Goal: Task Accomplishment & Management: Use online tool/utility

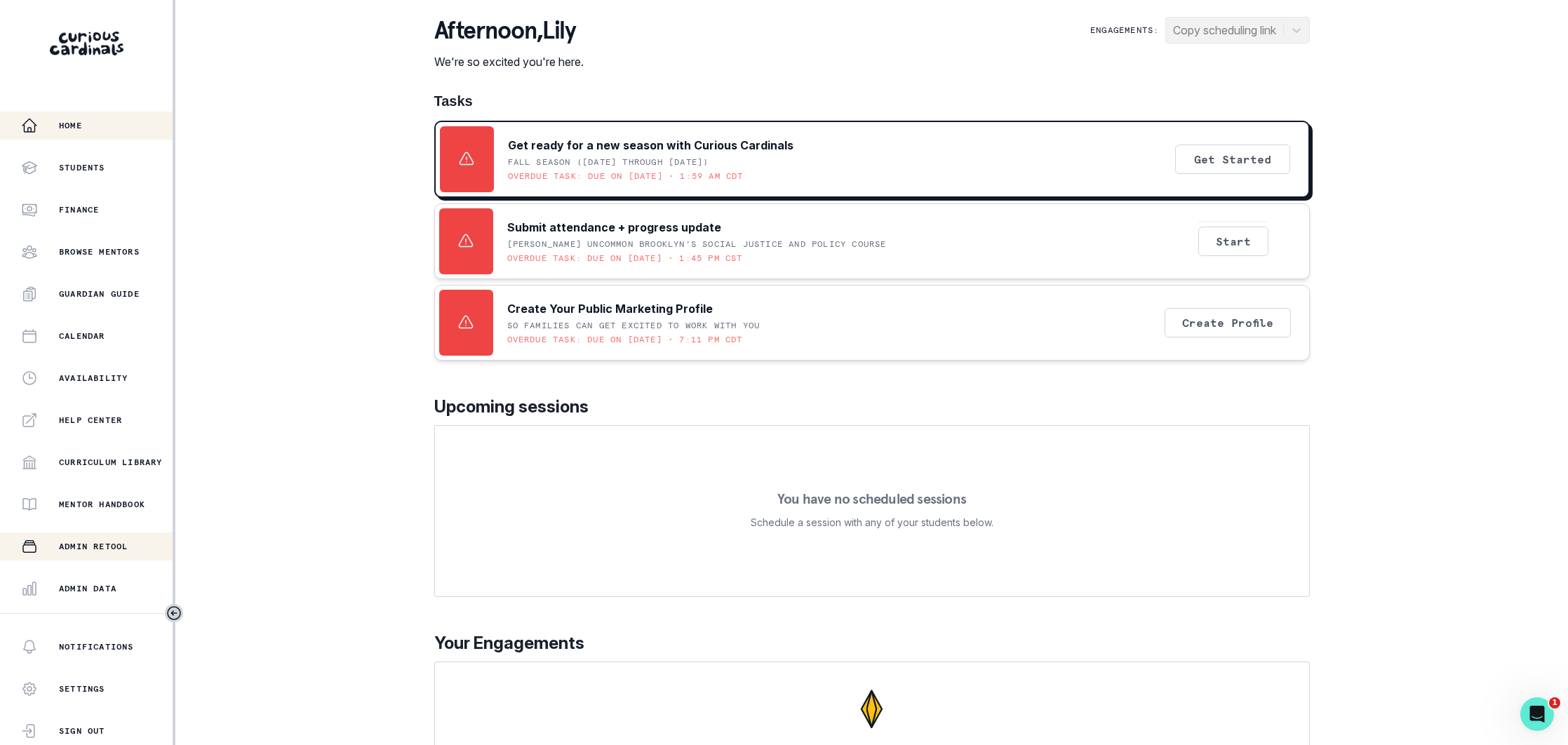
drag, startPoint x: 104, startPoint y: 583, endPoint x: 152, endPoint y: 541, distance: 63.8
click at [105, 583] on div "Admin Data" at bounding box center [97, 588] width 152 height 17
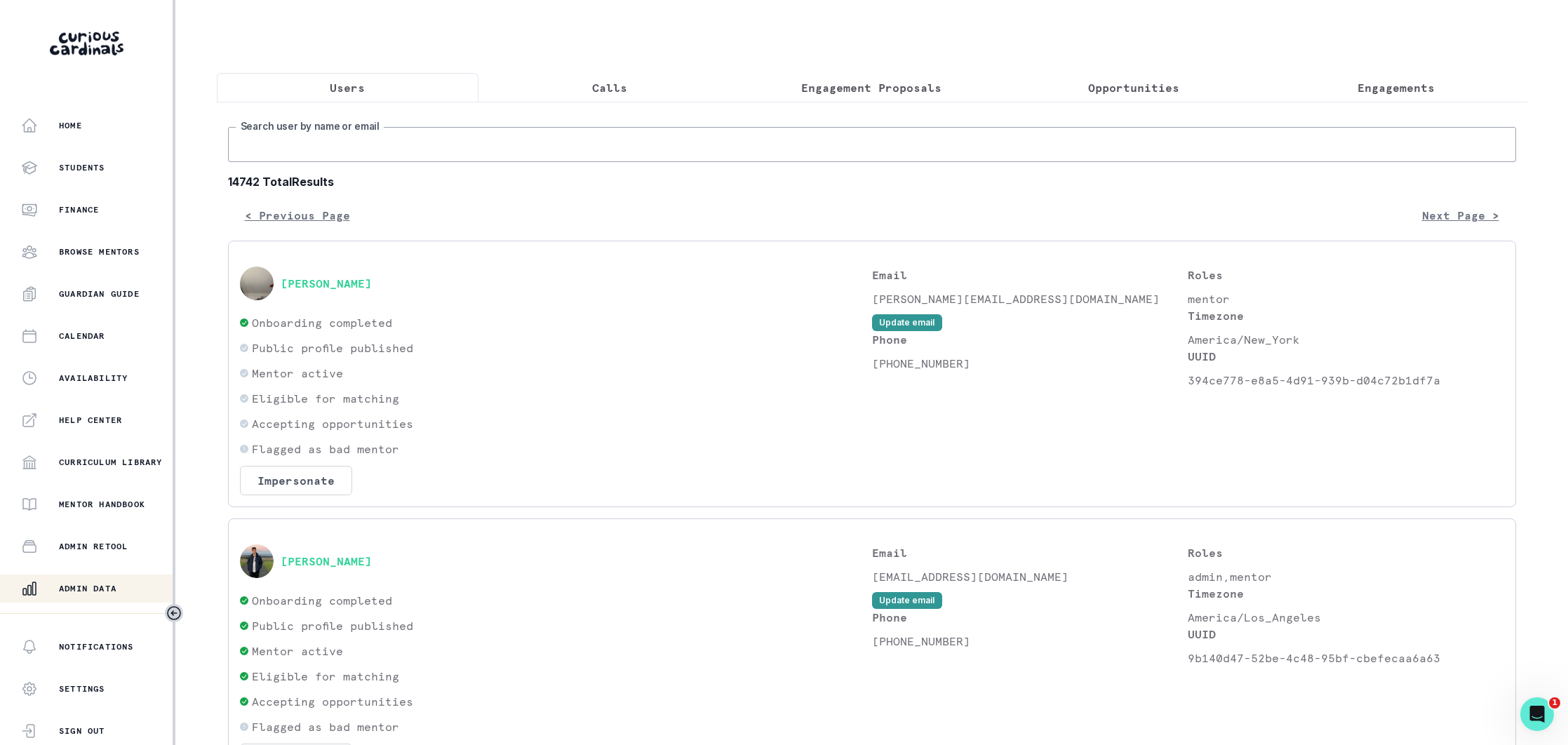
click at [388, 152] on input "Search user by name or email" at bounding box center [871, 145] width 1288 height 35
type input "arjun gov"
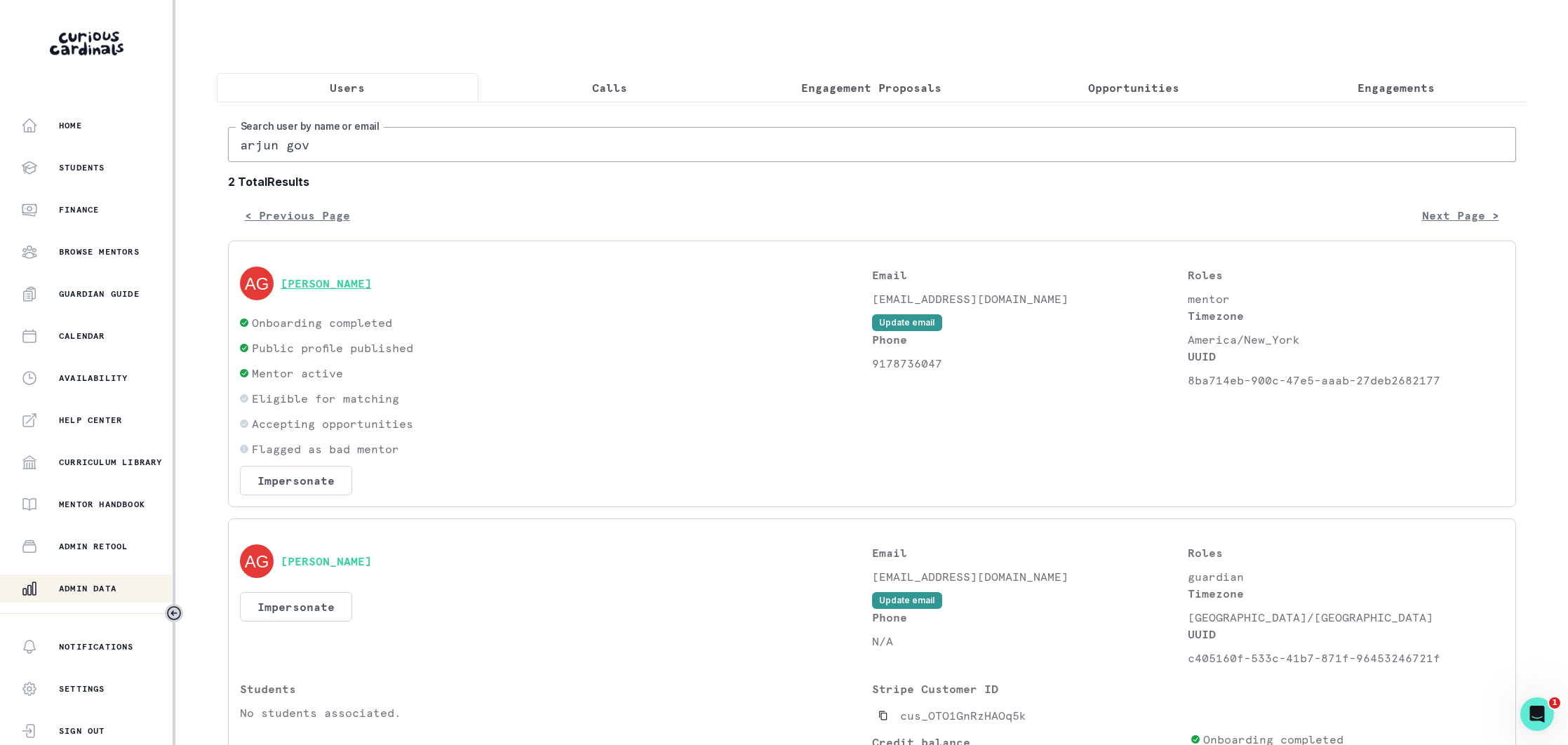
click at [335, 282] on button "[PERSON_NAME]" at bounding box center [326, 283] width 91 height 14
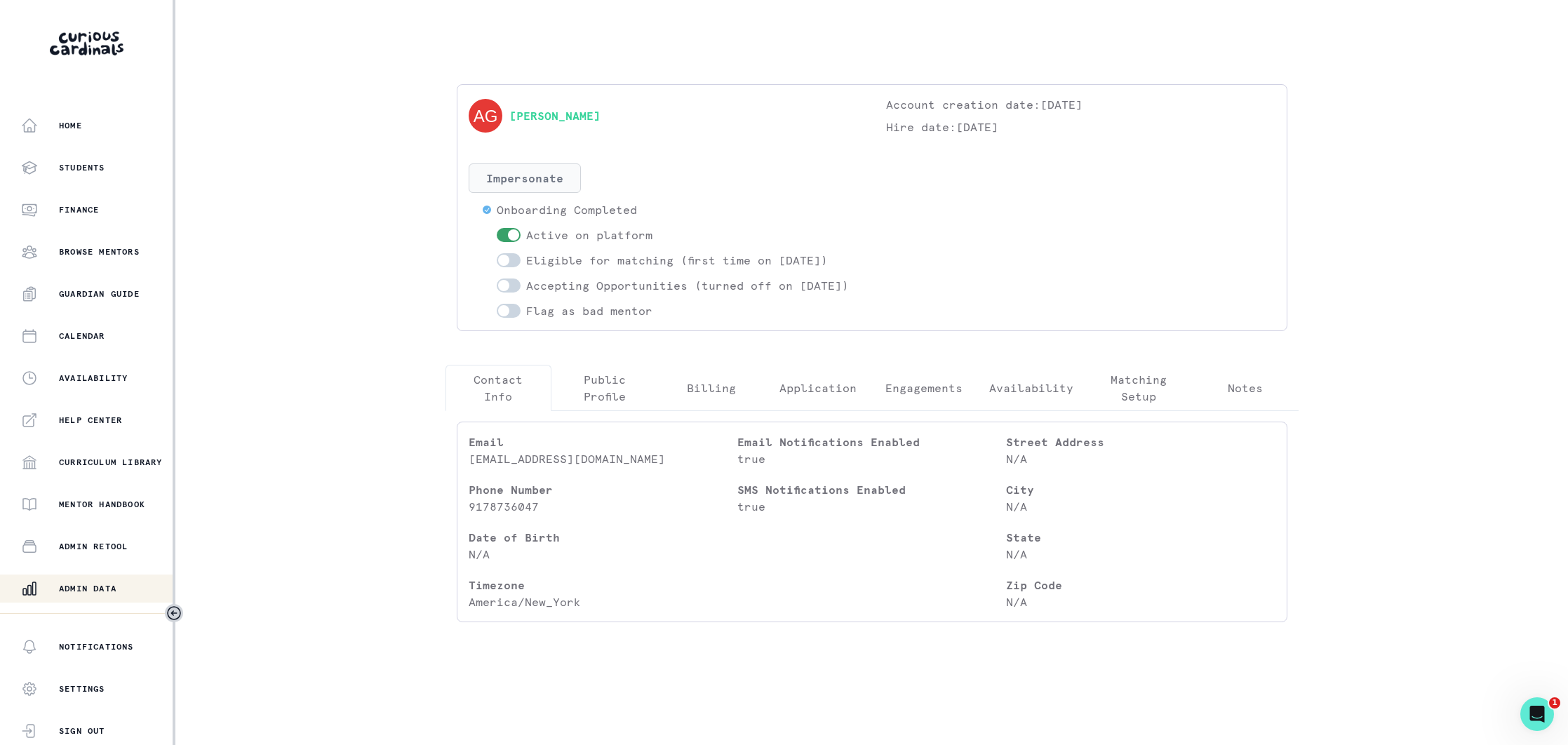
click at [520, 178] on button "Impersonate" at bounding box center [524, 177] width 112 height 29
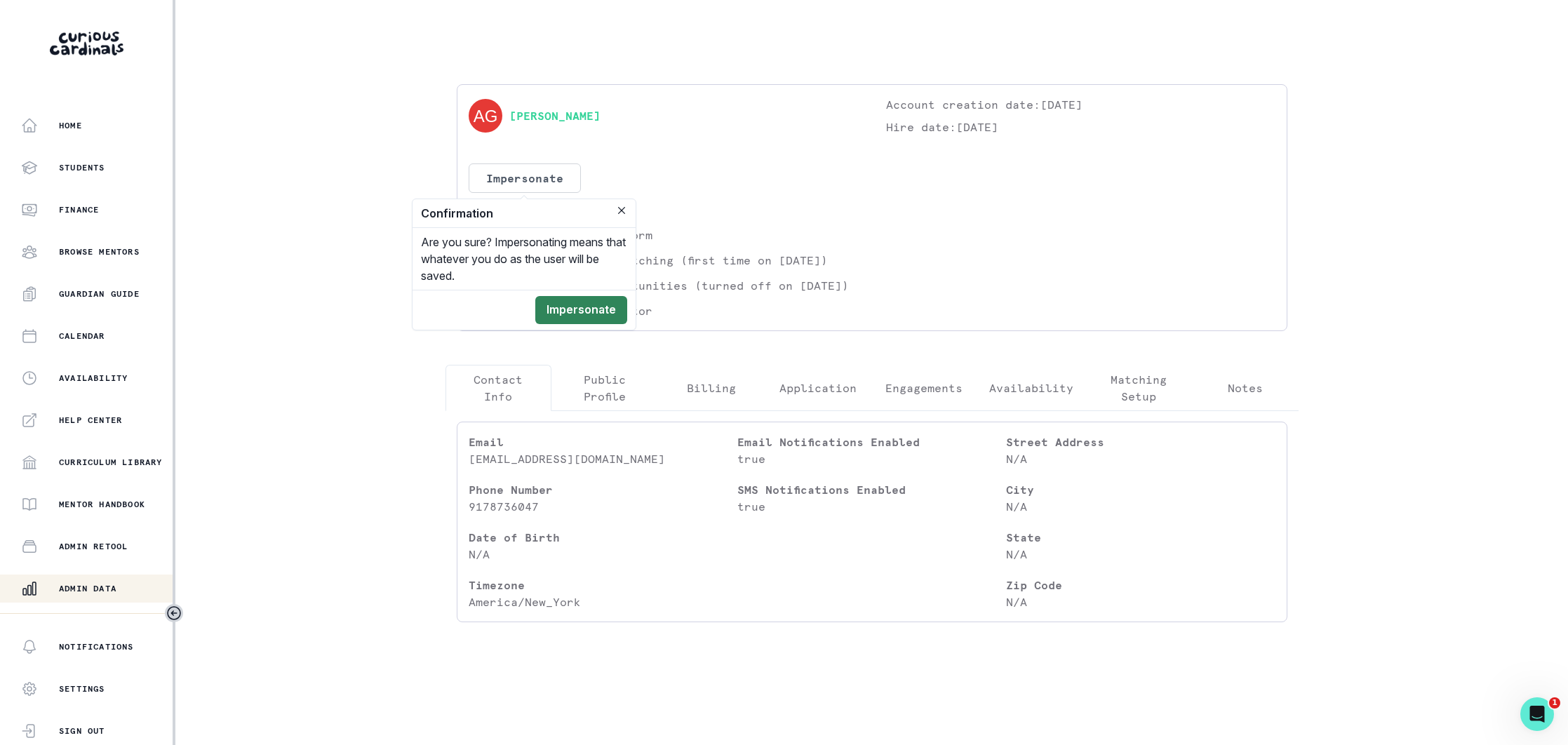
click at [578, 305] on button "Impersonate" at bounding box center [581, 310] width 92 height 28
